Goal: Connect with others: Connect with other users

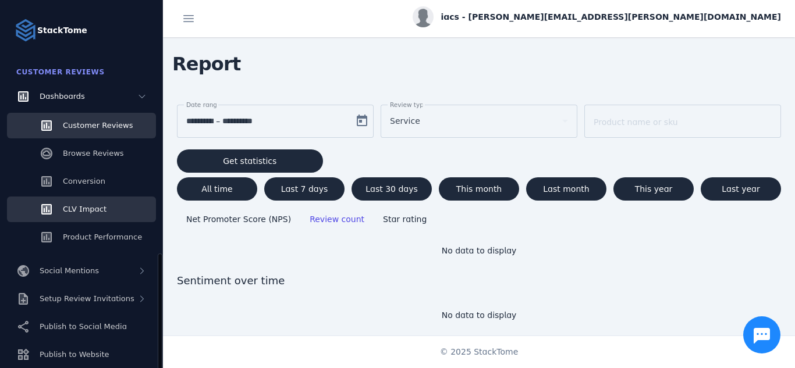
scroll to position [309, 0]
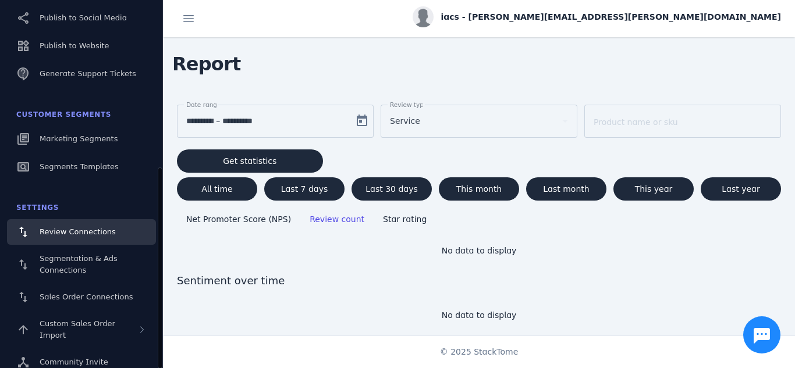
click at [71, 223] on link "Review Connections" at bounding box center [81, 232] width 149 height 26
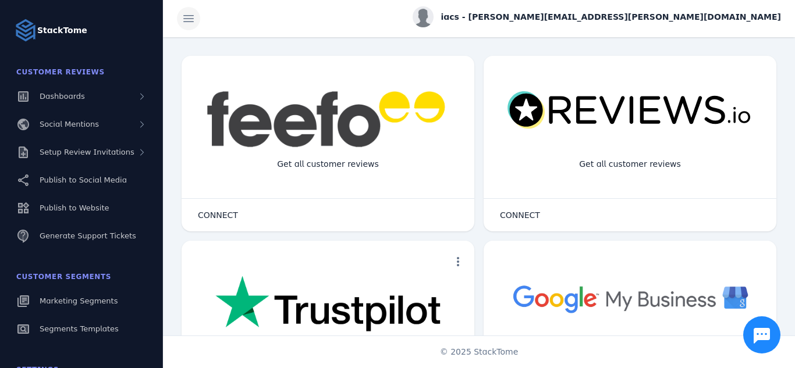
click at [190, 17] on span at bounding box center [189, 19] width 28 height 28
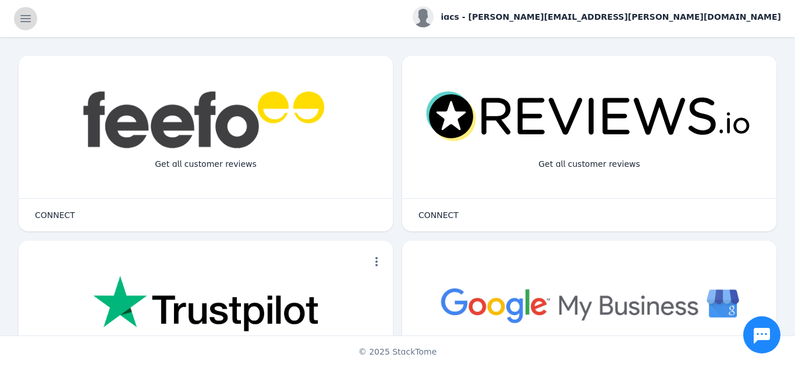
click at [27, 14] on span at bounding box center [26, 19] width 28 height 28
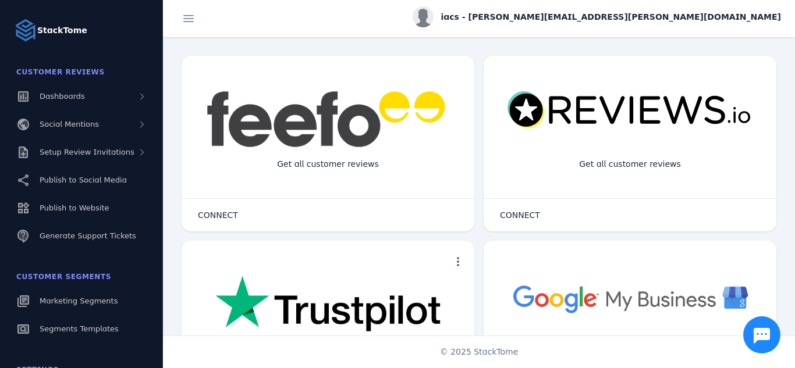
click at [434, 22] on img at bounding box center [423, 16] width 21 height 21
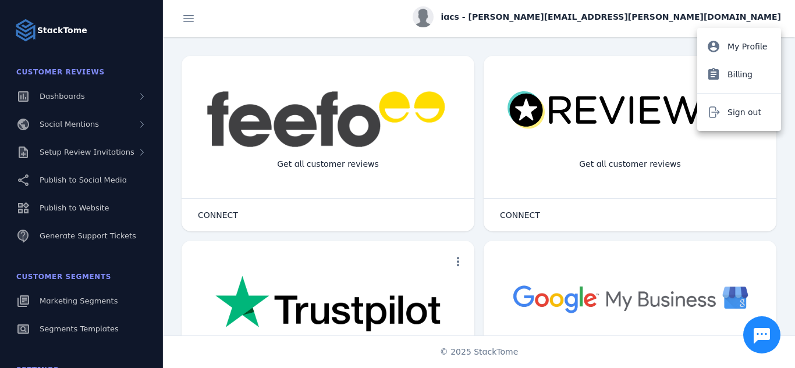
click at [556, 25] on div at bounding box center [397, 184] width 795 height 368
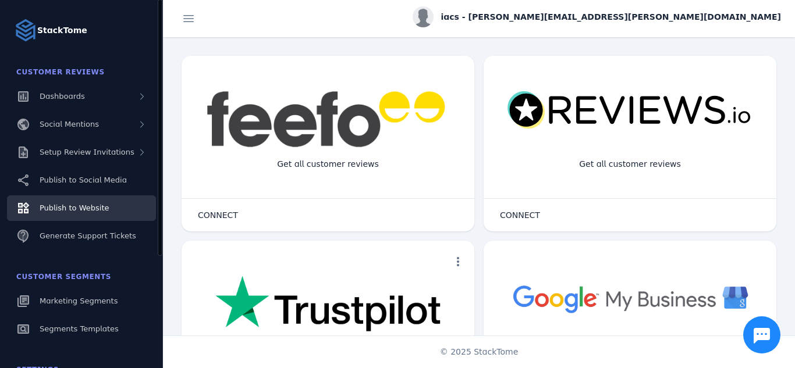
click at [60, 216] on link "Publish to Website" at bounding box center [81, 209] width 149 height 26
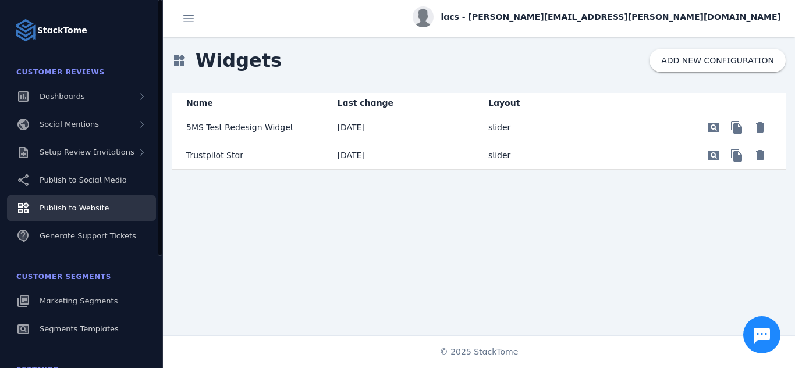
scroll to position [162, 0]
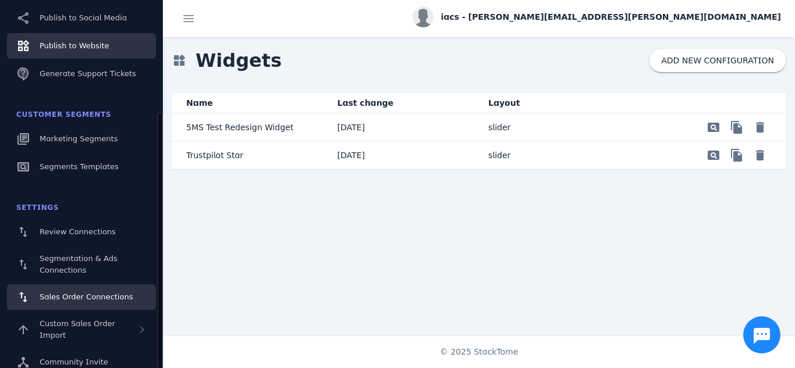
click at [109, 286] on link "Sales Order Connections" at bounding box center [81, 298] width 149 height 26
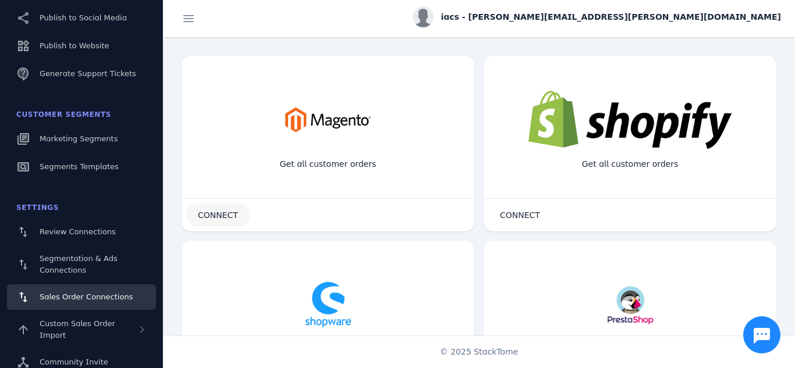
click at [222, 218] on span "CONNECT" at bounding box center [218, 215] width 40 height 8
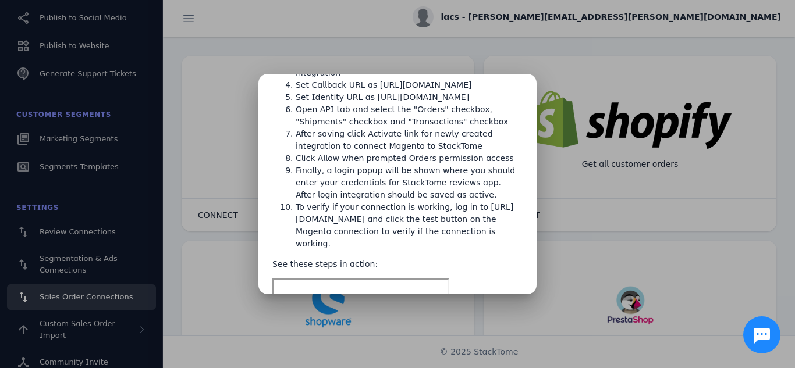
scroll to position [212, 0]
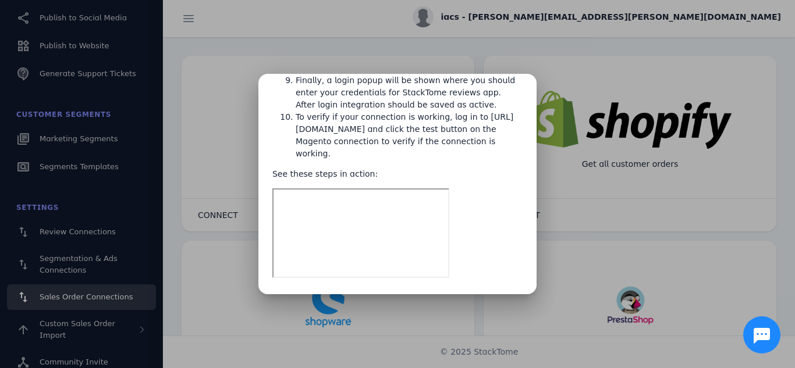
click at [434, 17] on div at bounding box center [397, 184] width 795 height 368
